Goal: Task Accomplishment & Management: Complete application form

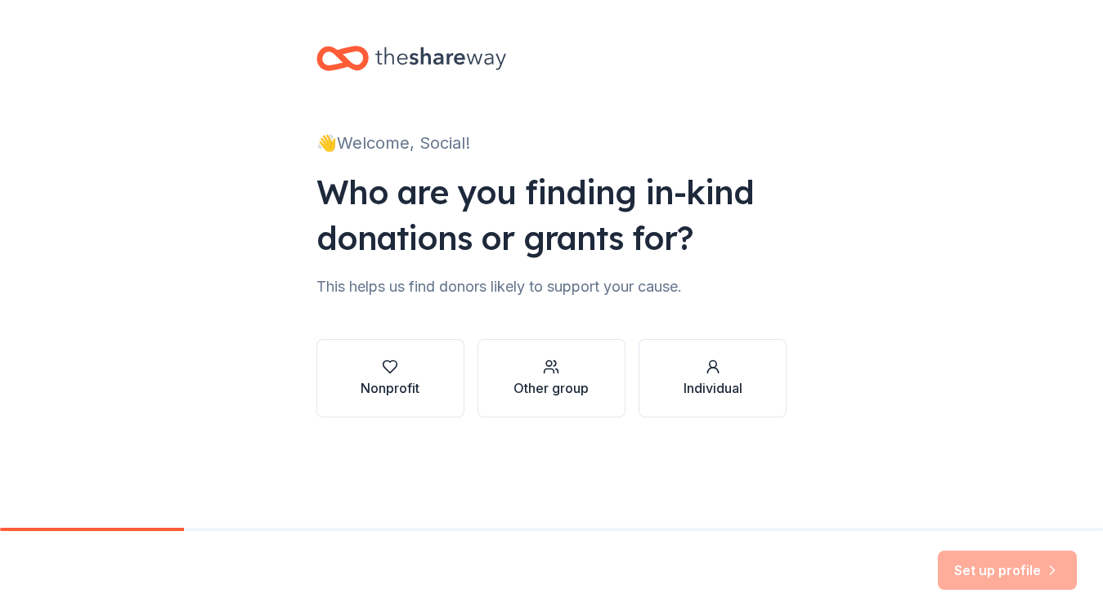
click at [831, 177] on div "👋 Welcome, Social! Who are you finding in-kind donations or grants for? This he…" at bounding box center [551, 248] width 1103 height 496
click at [440, 397] on button "Nonprofit" at bounding box center [390, 378] width 148 height 78
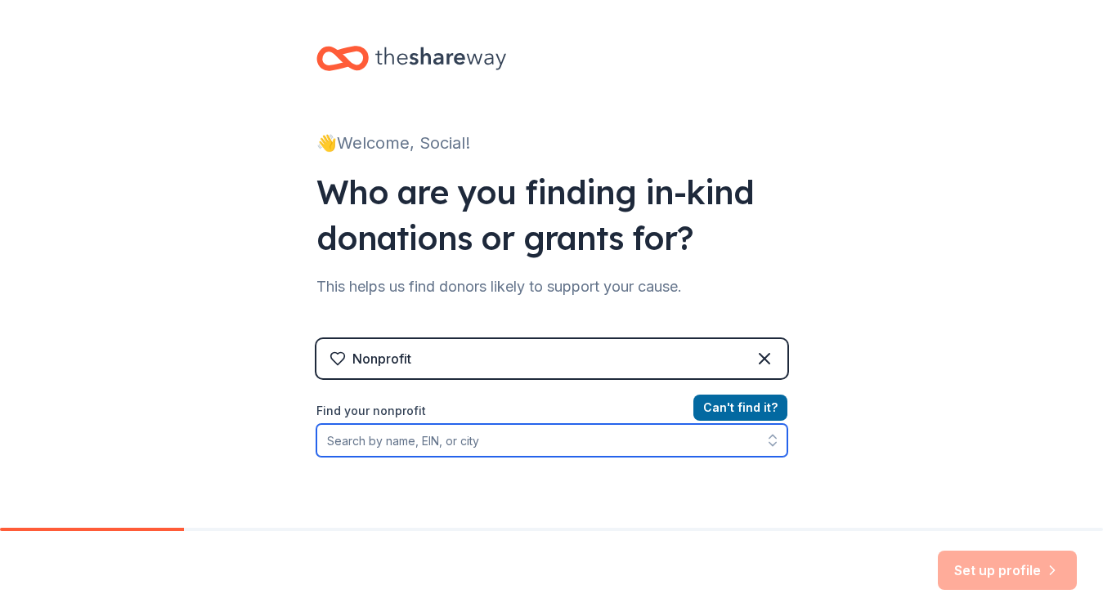
click at [466, 448] on input "Find your nonprofit" at bounding box center [551, 440] width 471 height 33
type input "ssim inc"
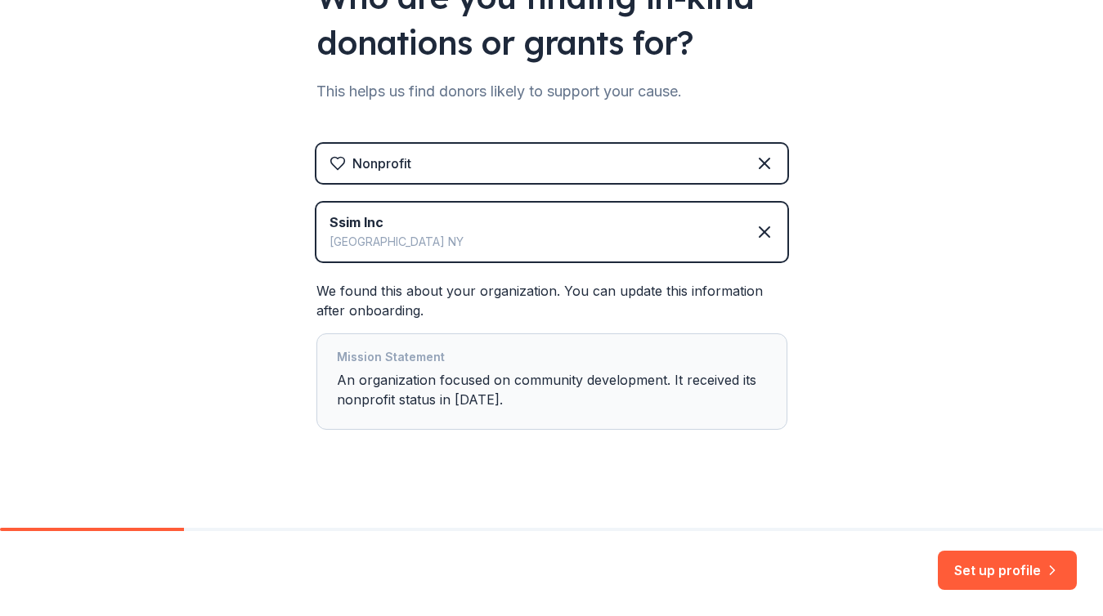
scroll to position [208, 0]
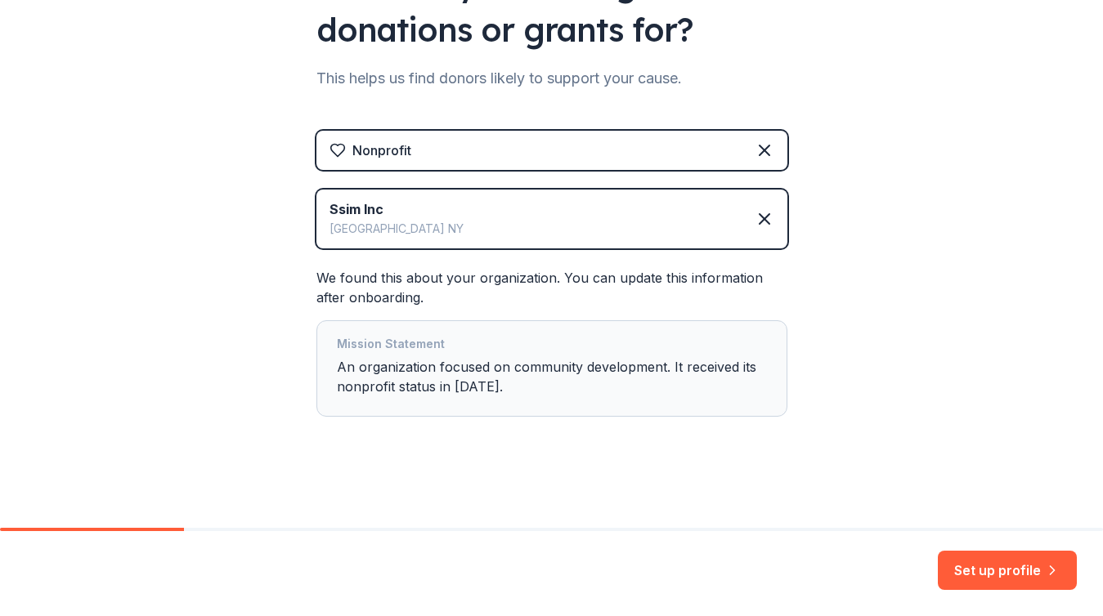
click at [670, 360] on div "Mission Statement An organization focused on community development. It received…" at bounding box center [552, 368] width 430 height 69
click at [1016, 571] on button "Set up profile" at bounding box center [1007, 570] width 139 height 39
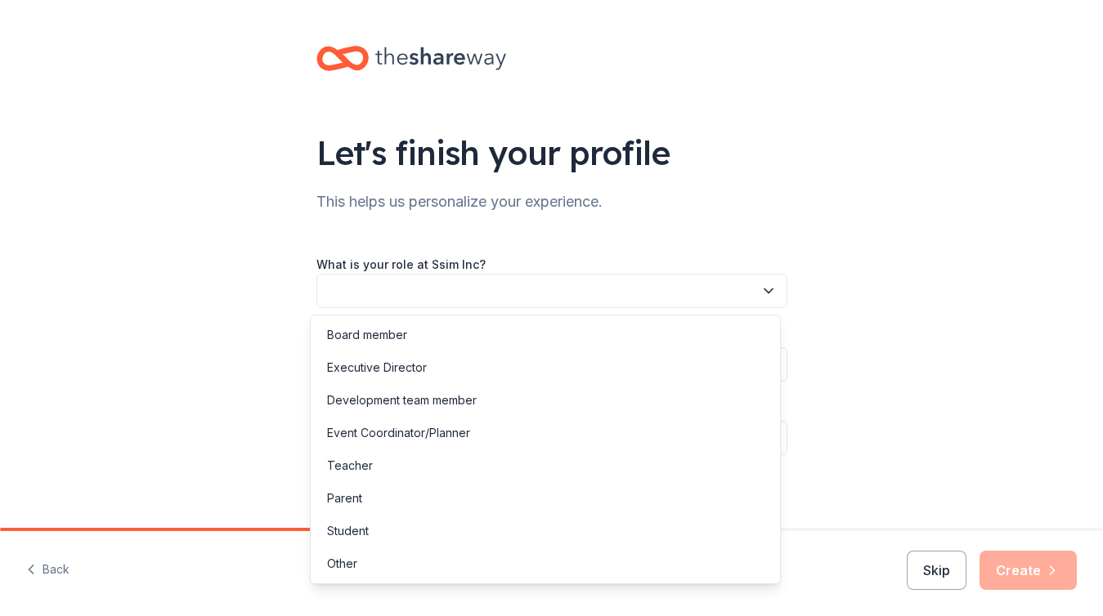
click at [603, 284] on button "button" at bounding box center [551, 291] width 471 height 34
click at [535, 340] on div "Board member" at bounding box center [545, 335] width 463 height 33
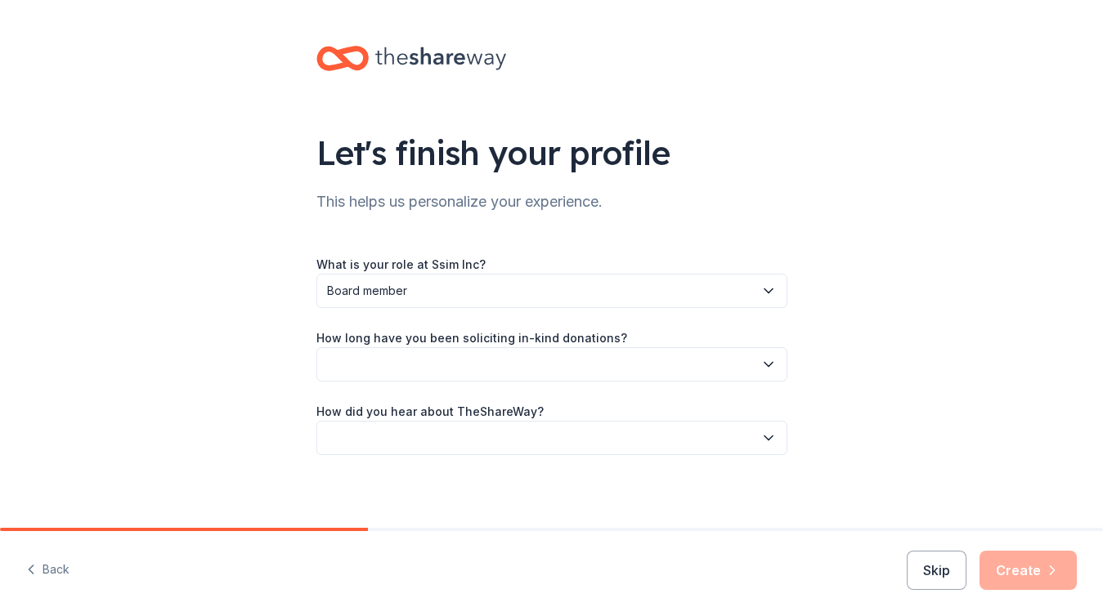
click at [527, 351] on button "button" at bounding box center [551, 364] width 471 height 34
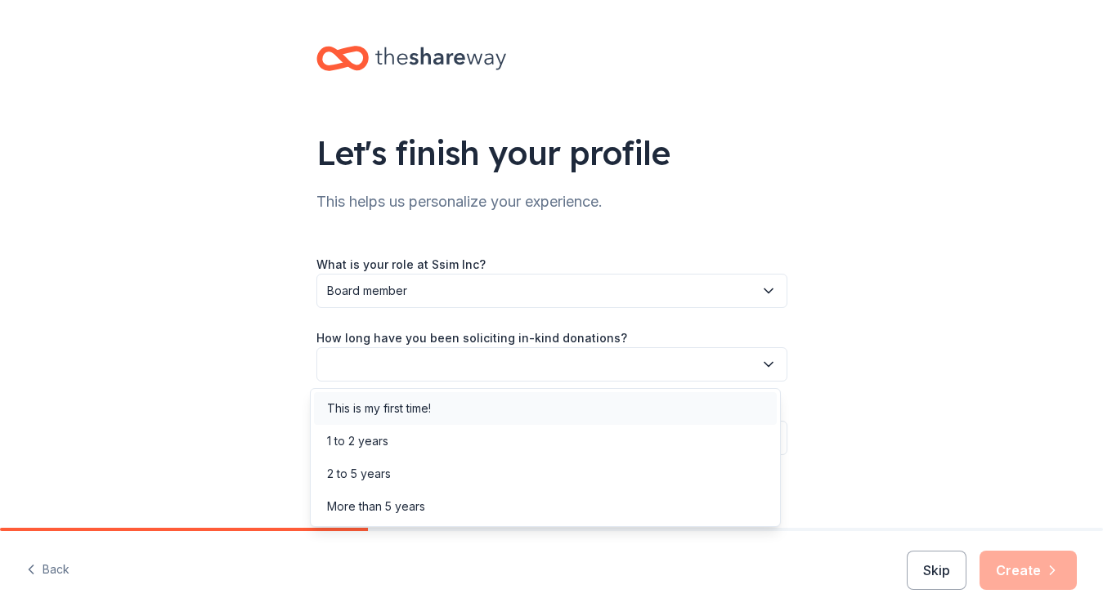
click at [534, 410] on div "This is my first time!" at bounding box center [545, 408] width 463 height 33
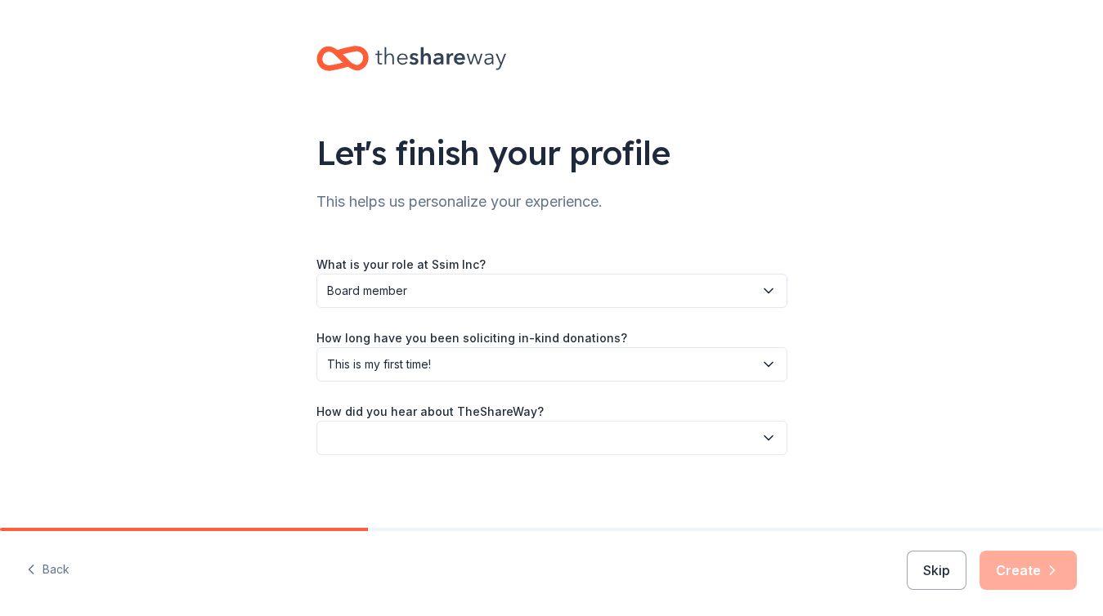
click at [513, 438] on button "button" at bounding box center [551, 438] width 471 height 34
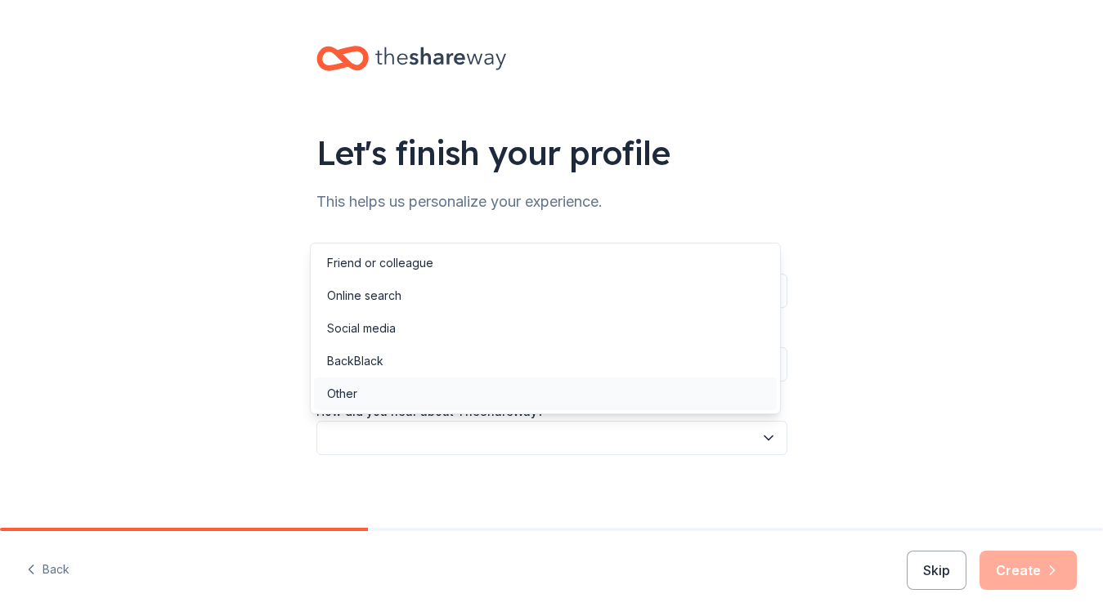
click at [454, 404] on div "Other" at bounding box center [545, 394] width 463 height 33
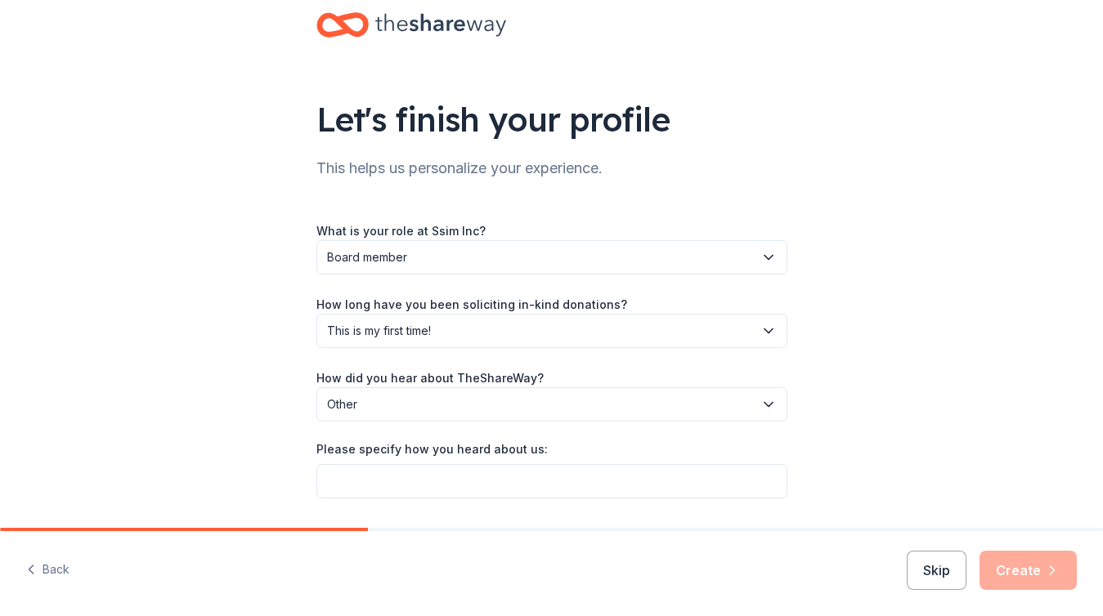
scroll to position [82, 0]
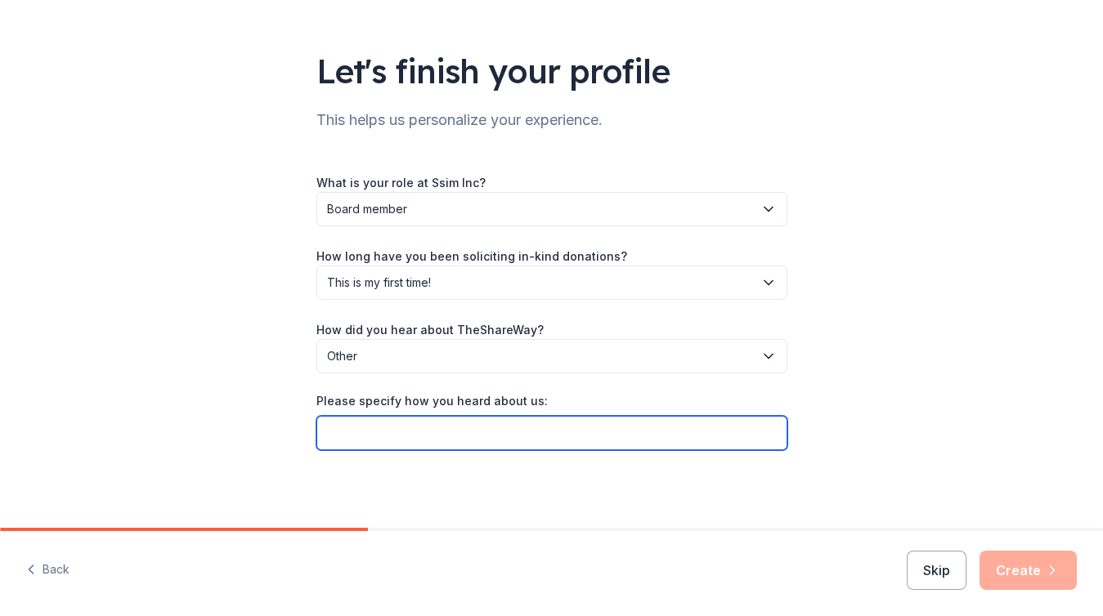
click at [429, 428] on input "Please specify how you heard about us:" at bounding box center [551, 433] width 471 height 34
type input "givebutter platform"
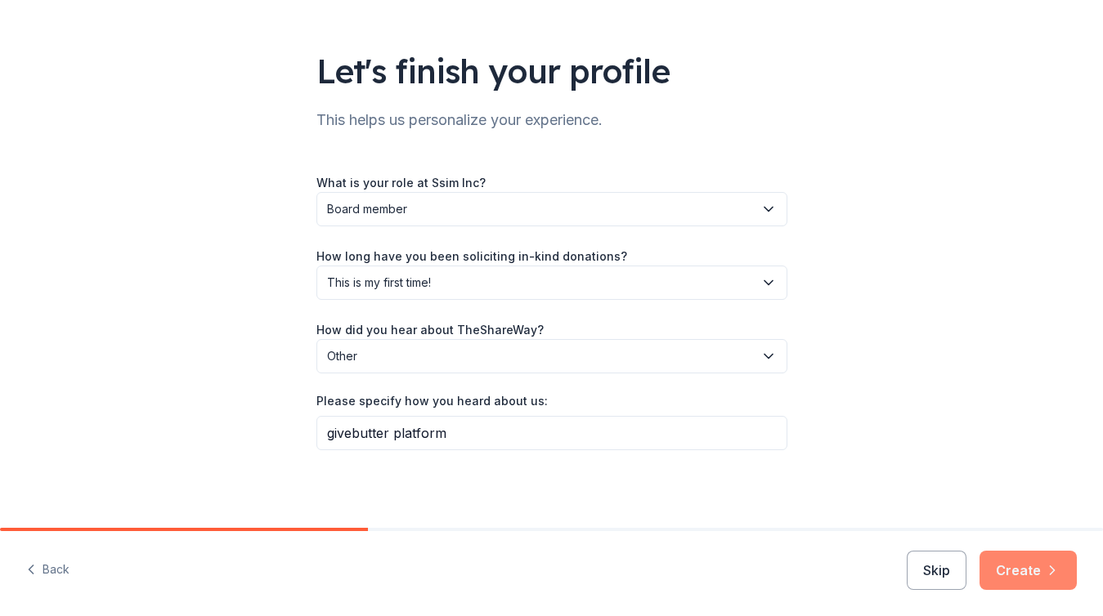
click at [1015, 559] on button "Create" at bounding box center [1027, 570] width 97 height 39
